Goal: Information Seeking & Learning: Learn about a topic

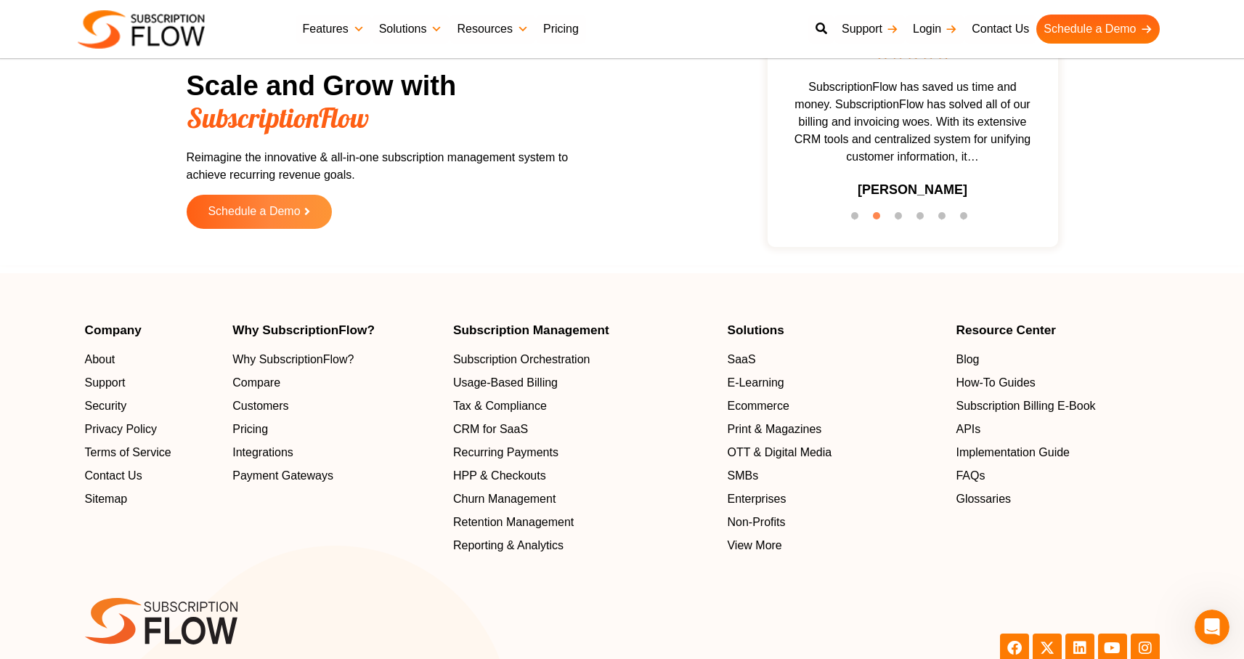
scroll to position [4545, 0]
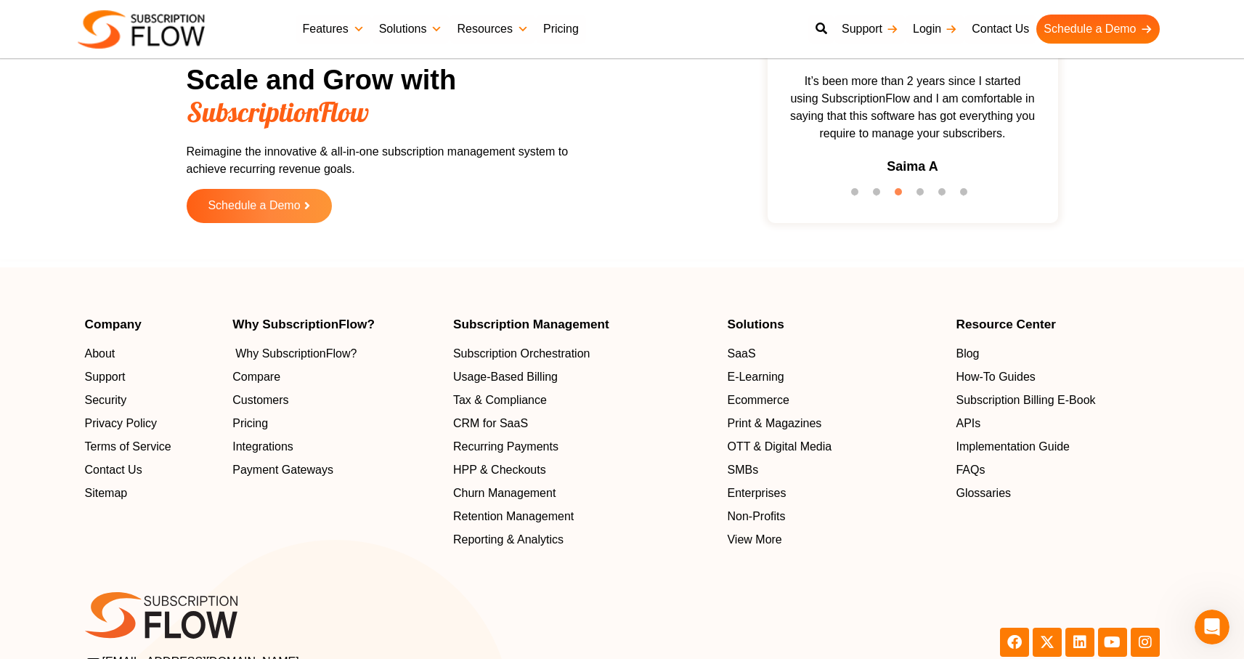
click at [281, 357] on span "Why SubscriptionFlow?" at bounding box center [295, 353] width 121 height 17
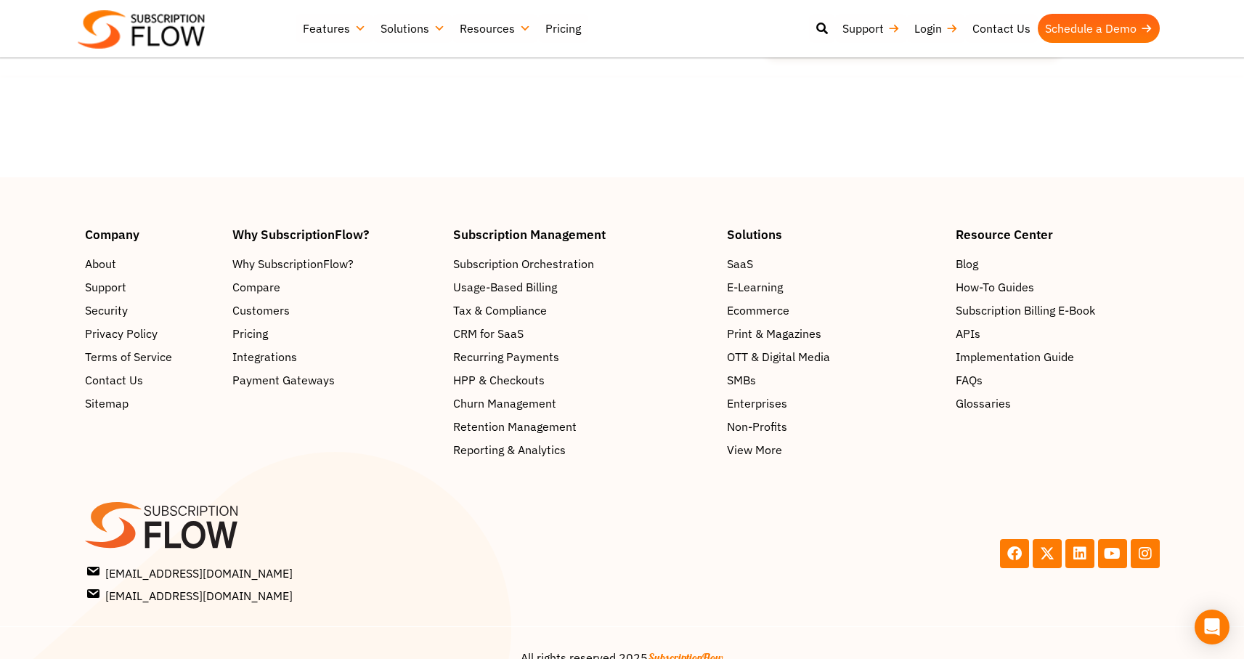
scroll to position [2729, 0]
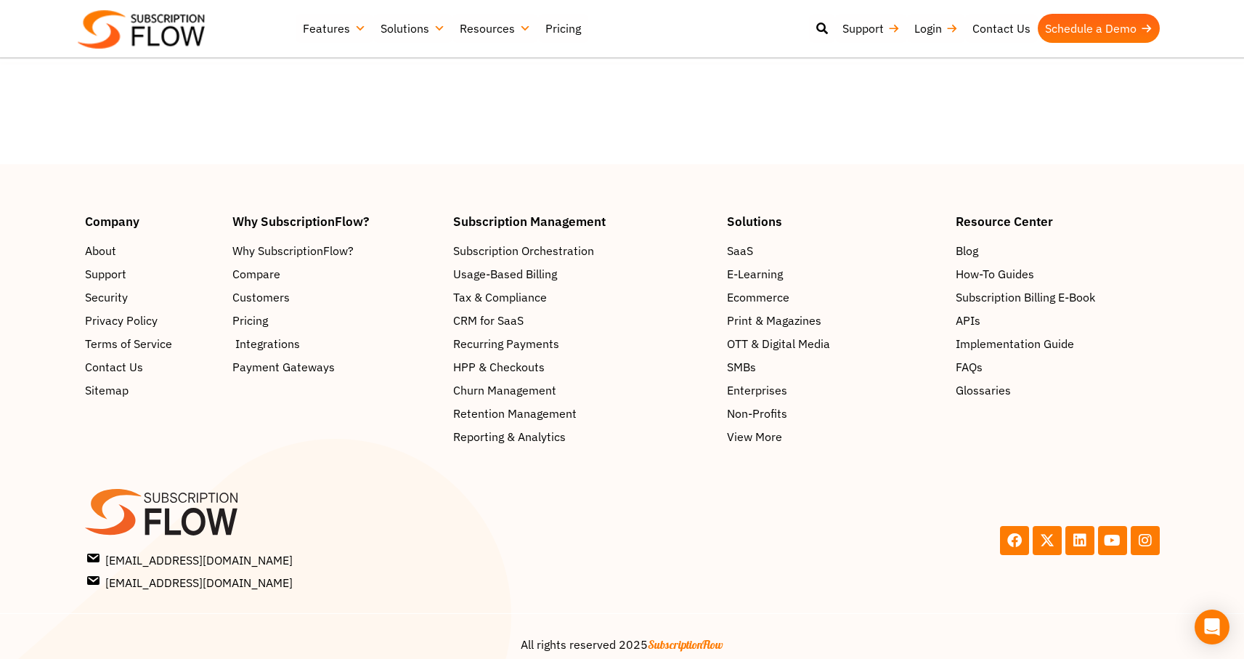
click at [274, 335] on span "Integrations" at bounding box center [267, 343] width 65 height 17
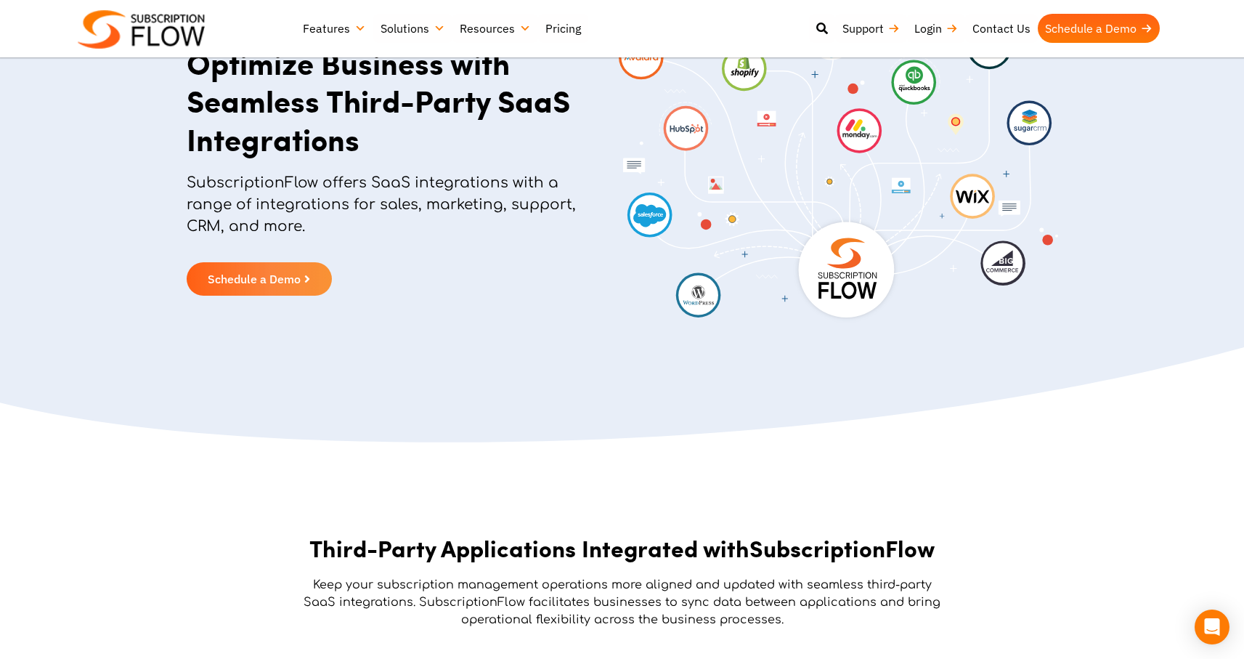
scroll to position [46, 0]
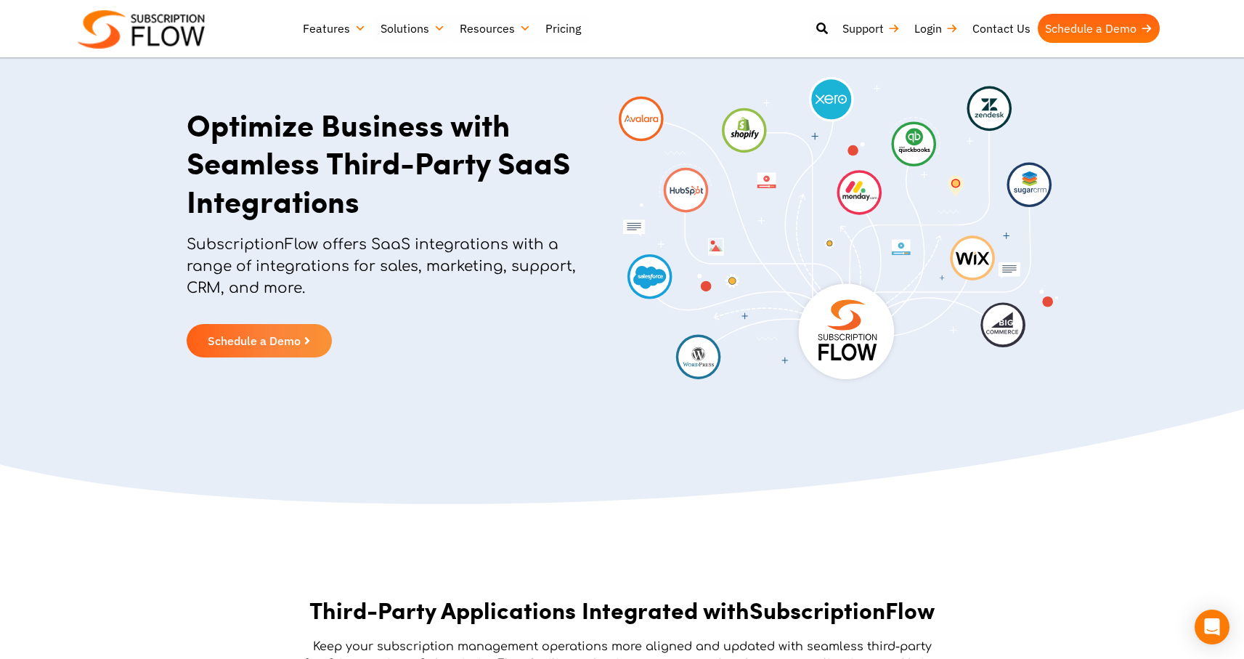
click at [327, 32] on link "Features" at bounding box center [335, 28] width 78 height 29
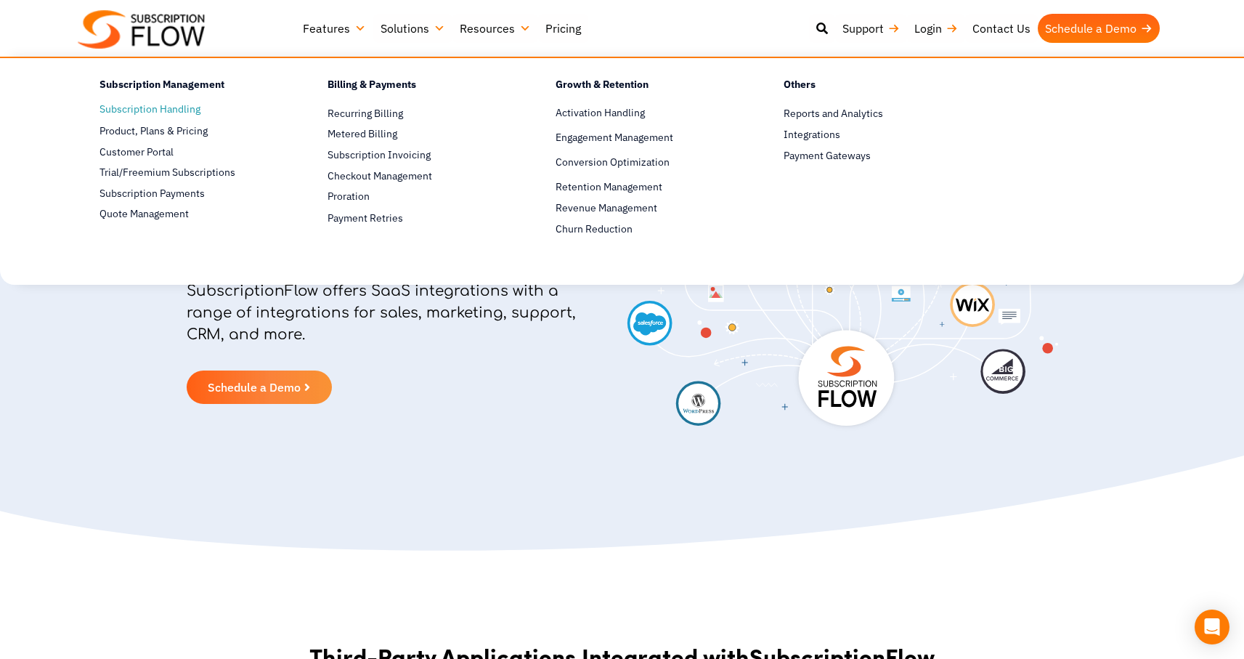
click at [155, 105] on link "Subscription Handling" at bounding box center [188, 109] width 177 height 17
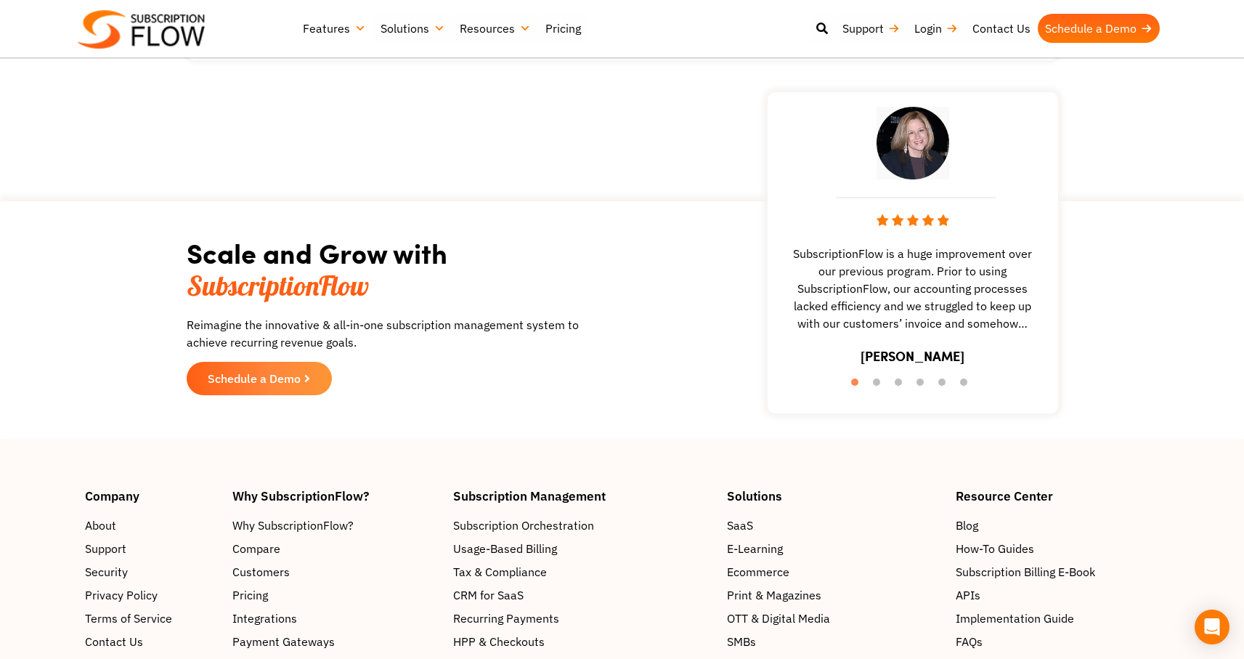
scroll to position [3449, 0]
